Goal: Check status: Check status

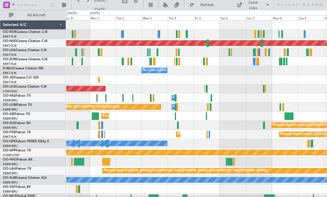
click at [122, 35] on div at bounding box center [122, 33] width 2 height 7
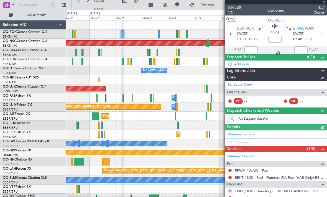
click at [324, 5] on div "534328 1/2 Optioned TBD Charter" at bounding box center [276, 9] width 102 height 11
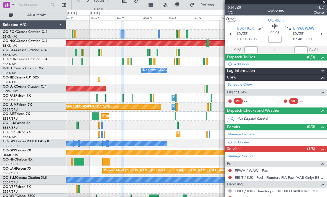
click at [324, 4] on span at bounding box center [324, 2] width 6 height 5
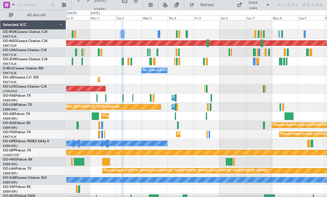
type input "0"
click at [207, 45] on div at bounding box center [207, 43] width 2 height 7
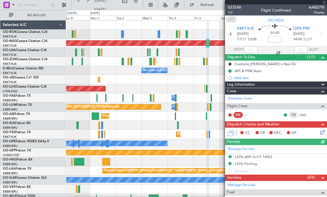
click at [323, 3] on div at bounding box center [276, 2] width 102 height 4
click at [324, 3] on div at bounding box center [276, 2] width 102 height 4
click at [324, 3] on span at bounding box center [324, 2] width 6 height 5
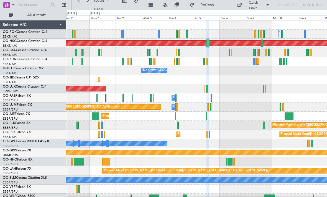
type input "0"
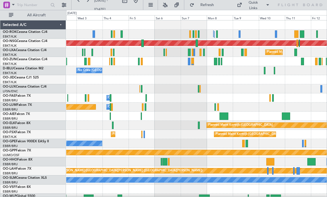
click at [193, 34] on div at bounding box center [193, 33] width 2 height 7
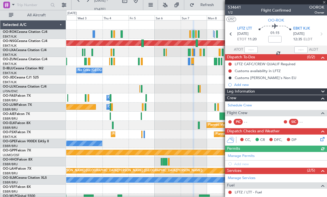
click at [324, 1] on span at bounding box center [324, 2] width 6 height 5
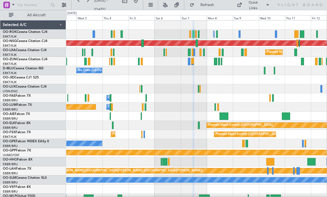
type input "0"
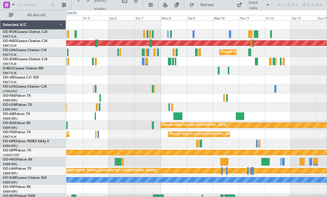
click at [193, 33] on div at bounding box center [193, 33] width 2 height 7
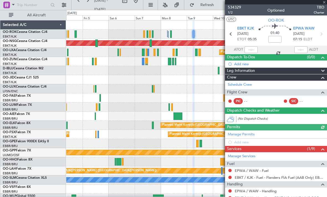
click at [324, 3] on div at bounding box center [276, 2] width 102 height 4
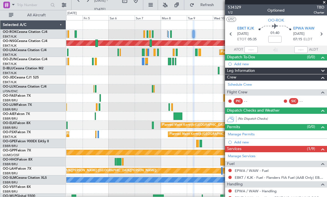
click at [324, 3] on span at bounding box center [324, 2] width 6 height 5
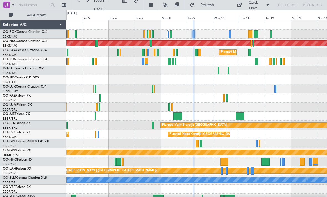
type input "0"
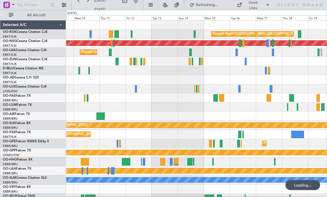
click at [236, 53] on div at bounding box center [236, 52] width 2 height 7
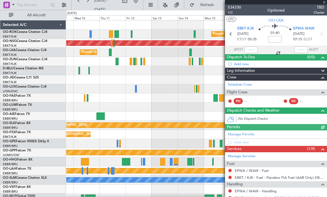
click at [323, 2] on div at bounding box center [276, 2] width 102 height 4
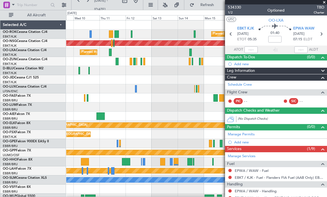
click at [325, 3] on span at bounding box center [324, 2] width 6 height 5
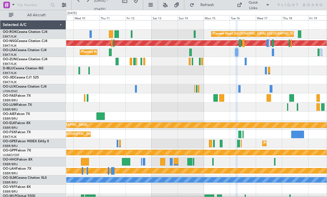
type input "0"
click at [195, 34] on div at bounding box center [194, 33] width 2 height 7
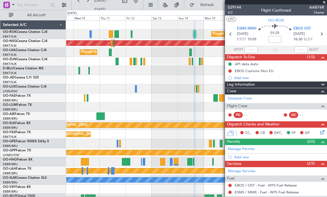
click at [323, 4] on span at bounding box center [324, 2] width 6 height 5
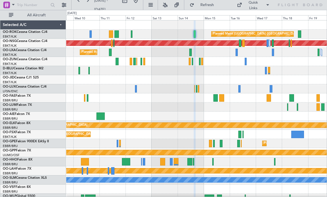
type input "0"
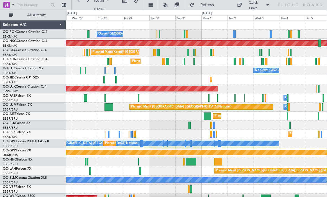
click at [233, 63] on div "Planned Maint Kortrijk-[GEOGRAPHIC_DATA]" at bounding box center [196, 61] width 260 height 9
click at [235, 62] on div at bounding box center [234, 61] width 2 height 7
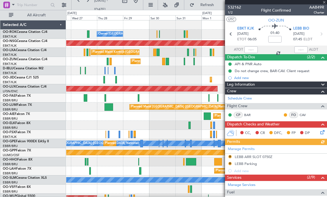
click at [325, 2] on div at bounding box center [276, 2] width 102 height 4
click at [324, 3] on span at bounding box center [324, 2] width 6 height 5
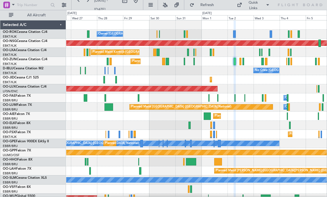
type input "0"
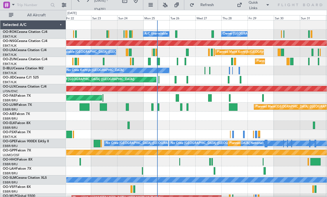
scroll to position [6, 0]
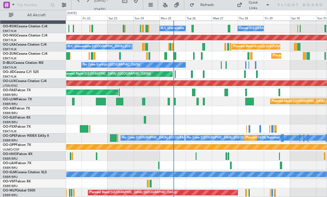
click at [231, 167] on div at bounding box center [231, 165] width 2 height 7
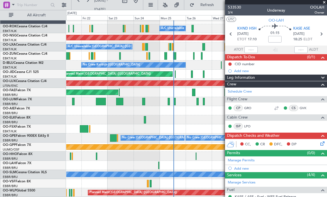
click at [325, 3] on span at bounding box center [324, 2] width 6 height 5
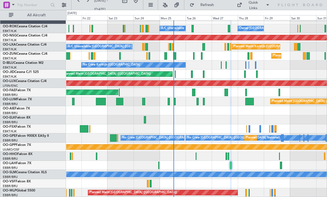
type input "0"
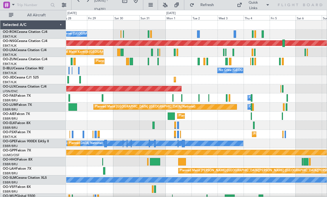
click at [178, 53] on div at bounding box center [177, 52] width 2 height 7
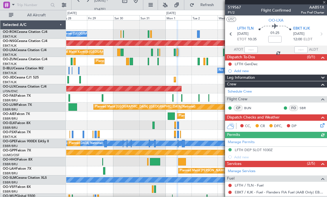
click at [325, 2] on div at bounding box center [276, 2] width 102 height 4
click at [325, 4] on span at bounding box center [324, 2] width 6 height 5
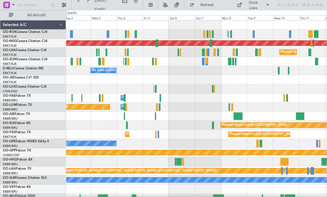
click at [216, 52] on div "Planned Maint Kortrijk-[GEOGRAPHIC_DATA]" at bounding box center [196, 52] width 260 height 9
click at [214, 51] on div at bounding box center [214, 52] width 2 height 7
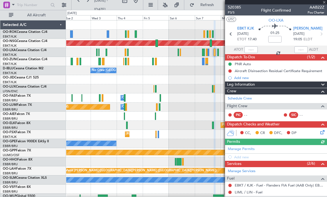
click at [324, 4] on div "520385 P3/5 Flight Confirmed AAB22Z Pos Charter" at bounding box center [276, 9] width 102 height 11
click at [325, 2] on span at bounding box center [324, 2] width 6 height 5
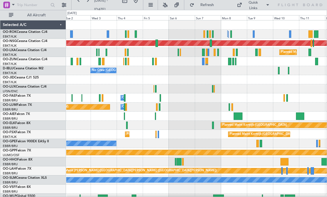
click at [233, 52] on div at bounding box center [233, 52] width 2 height 7
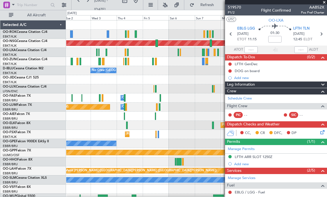
click at [324, 4] on span at bounding box center [324, 2] width 6 height 5
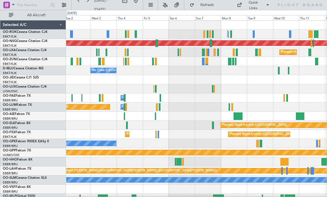
click at [219, 54] on div "Planned Maint Kortrijk-[GEOGRAPHIC_DATA]" at bounding box center [196, 52] width 260 height 9
click at [219, 50] on div "Planned Maint Kortrijk-[GEOGRAPHIC_DATA]" at bounding box center [196, 52] width 260 height 9
click at [218, 52] on div at bounding box center [218, 52] width 2 height 7
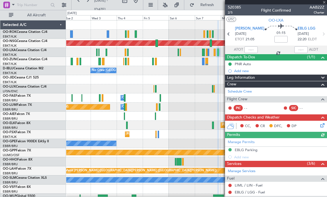
click at [324, 5] on div "520385 2/5 Flight Confirmed AAB22Z Charter" at bounding box center [276, 9] width 102 height 11
click at [325, 3] on span at bounding box center [324, 2] width 6 height 5
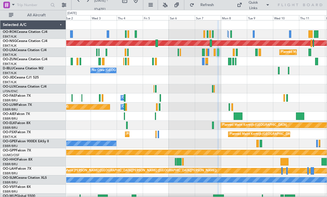
type input "0"
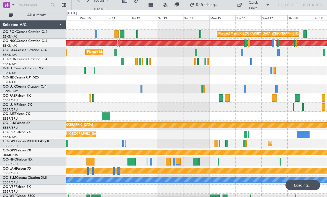
click at [248, 45] on div at bounding box center [248, 43] width 2 height 7
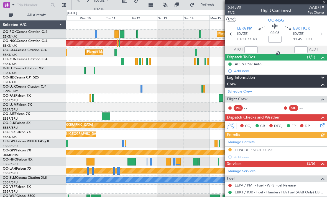
click at [325, 3] on div at bounding box center [276, 2] width 102 height 4
click at [324, 3] on div at bounding box center [276, 2] width 102 height 4
click at [324, 3] on span at bounding box center [324, 2] width 6 height 5
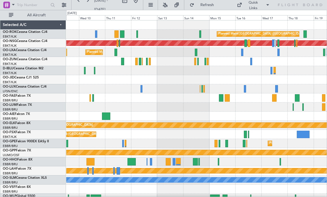
click at [117, 43] on div at bounding box center [117, 43] width 1 height 7
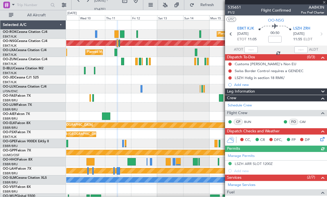
click at [325, 4] on div at bounding box center [276, 2] width 102 height 4
click at [325, 4] on span at bounding box center [324, 2] width 6 height 5
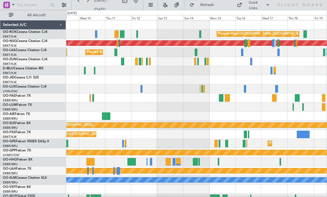
click at [122, 32] on div at bounding box center [122, 33] width 4 height 7
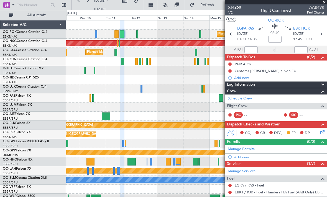
click at [324, 4] on span at bounding box center [324, 2] width 6 height 5
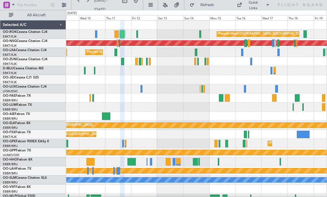
type input "0"
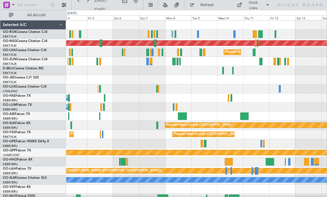
click at [179, 62] on div at bounding box center [179, 61] width 1 height 7
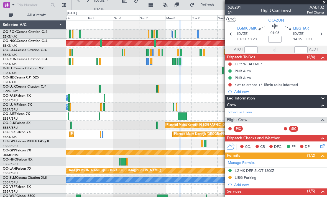
click at [323, 4] on span at bounding box center [324, 2] width 6 height 5
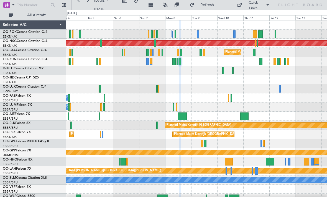
type input "0"
click at [259, 62] on div at bounding box center [260, 61] width 3 height 7
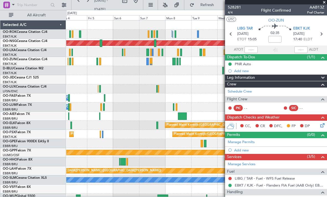
click at [322, 4] on span at bounding box center [324, 2] width 6 height 5
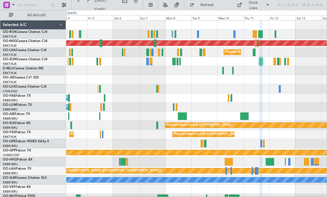
type input "0"
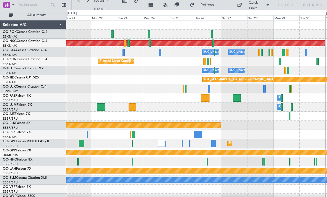
click at [213, 33] on div at bounding box center [196, 34] width 260 height 9
click at [149, 33] on div at bounding box center [149, 33] width 2 height 7
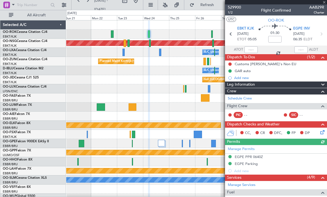
click at [324, 4] on div "529900 1/2 Flight Confirmed AAB29R Charter" at bounding box center [276, 9] width 102 height 11
click at [323, 3] on div at bounding box center [276, 2] width 102 height 4
click at [323, 4] on span at bounding box center [324, 2] width 6 height 5
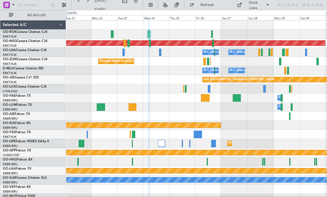
type input "0"
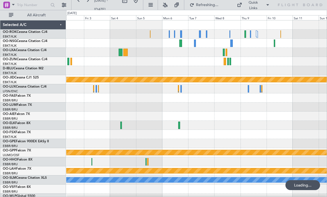
click at [169, 35] on div at bounding box center [169, 33] width 1 height 7
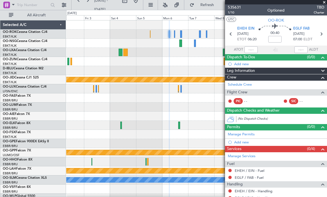
click at [323, 4] on span at bounding box center [324, 2] width 6 height 5
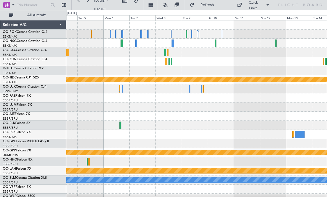
click at [216, 47] on div at bounding box center [196, 43] width 260 height 9
click at [214, 46] on div at bounding box center [196, 43] width 260 height 9
click at [214, 42] on div at bounding box center [196, 43] width 260 height 9
click at [214, 46] on div at bounding box center [196, 43] width 260 height 9
click at [216, 45] on div at bounding box center [215, 43] width 1 height 7
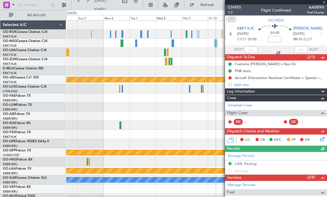
click at [323, 2] on div at bounding box center [276, 2] width 102 height 4
click at [322, 3] on span at bounding box center [324, 2] width 6 height 5
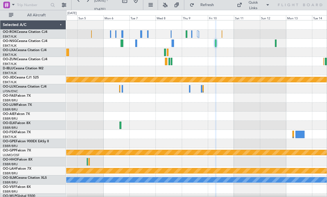
type input "0"
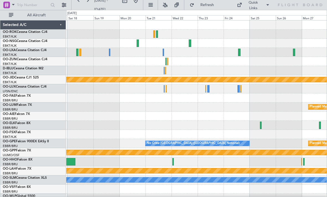
click at [238, 53] on div at bounding box center [239, 52] width 2 height 7
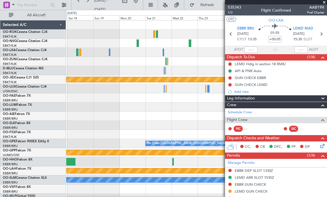
click at [323, 3] on span at bounding box center [324, 2] width 6 height 5
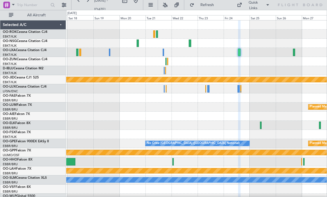
type input "0"
click at [189, 43] on div at bounding box center [189, 43] width 2 height 7
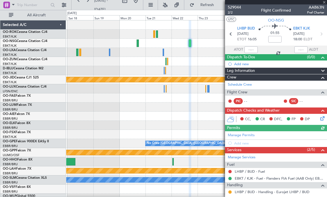
click at [321, 5] on span "AAB63N" at bounding box center [315, 7] width 17 height 6
click at [324, 4] on div at bounding box center [276, 2] width 102 height 4
click at [323, 2] on span at bounding box center [324, 2] width 6 height 5
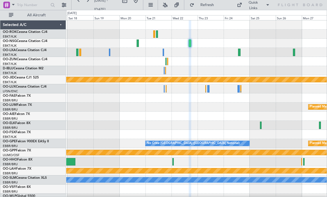
type input "0"
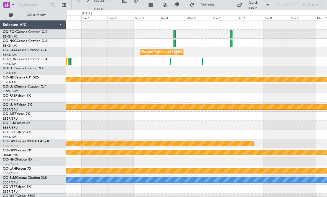
click at [231, 44] on div at bounding box center [231, 43] width 3 height 7
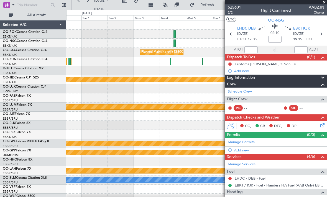
click at [324, 4] on span at bounding box center [324, 2] width 6 height 5
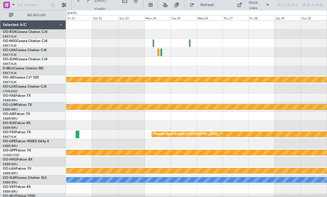
click at [211, 55] on div at bounding box center [196, 52] width 260 height 9
click at [189, 42] on div at bounding box center [189, 43] width 1 height 7
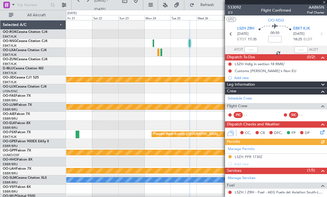
click at [323, 5] on span "AAB65N" at bounding box center [315, 7] width 17 height 6
